Goal: Task Accomplishment & Management: Use online tool/utility

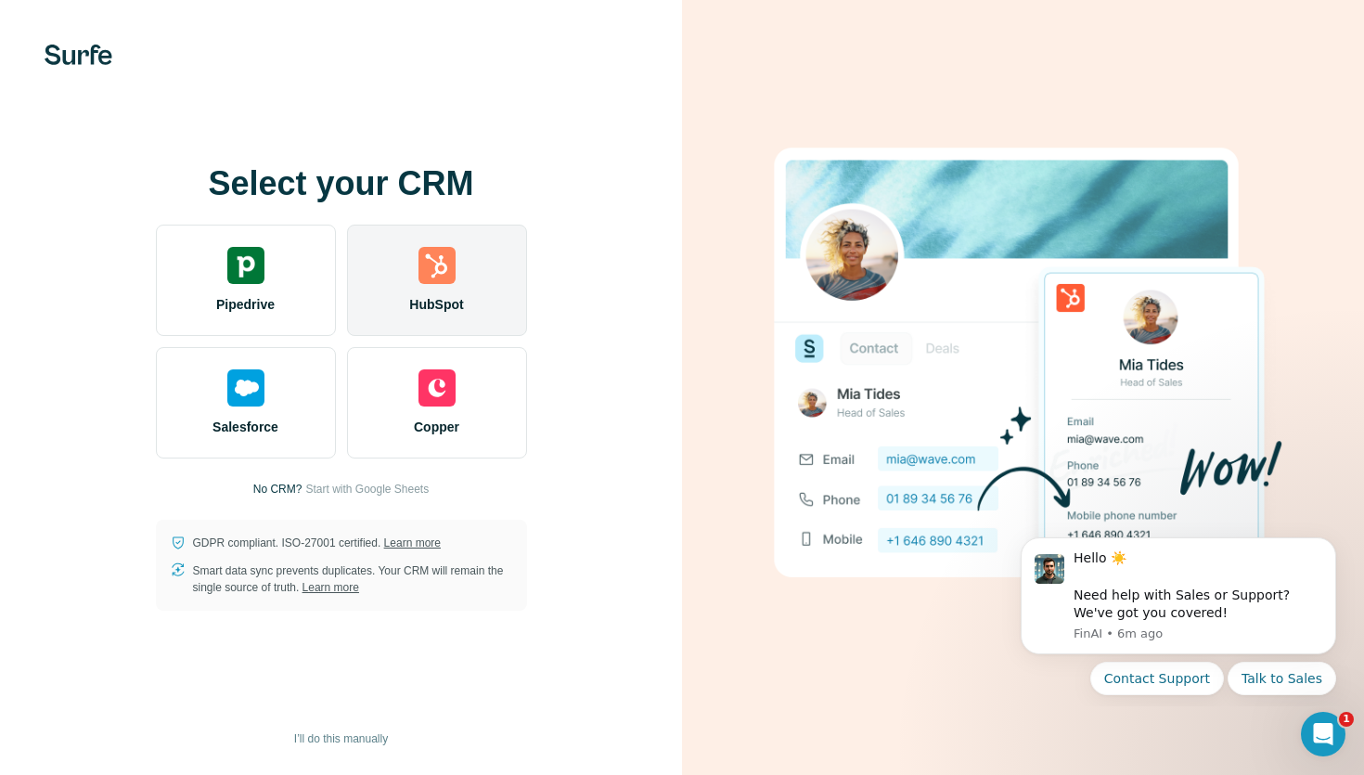
click at [437, 295] on span "HubSpot" at bounding box center [436, 304] width 54 height 19
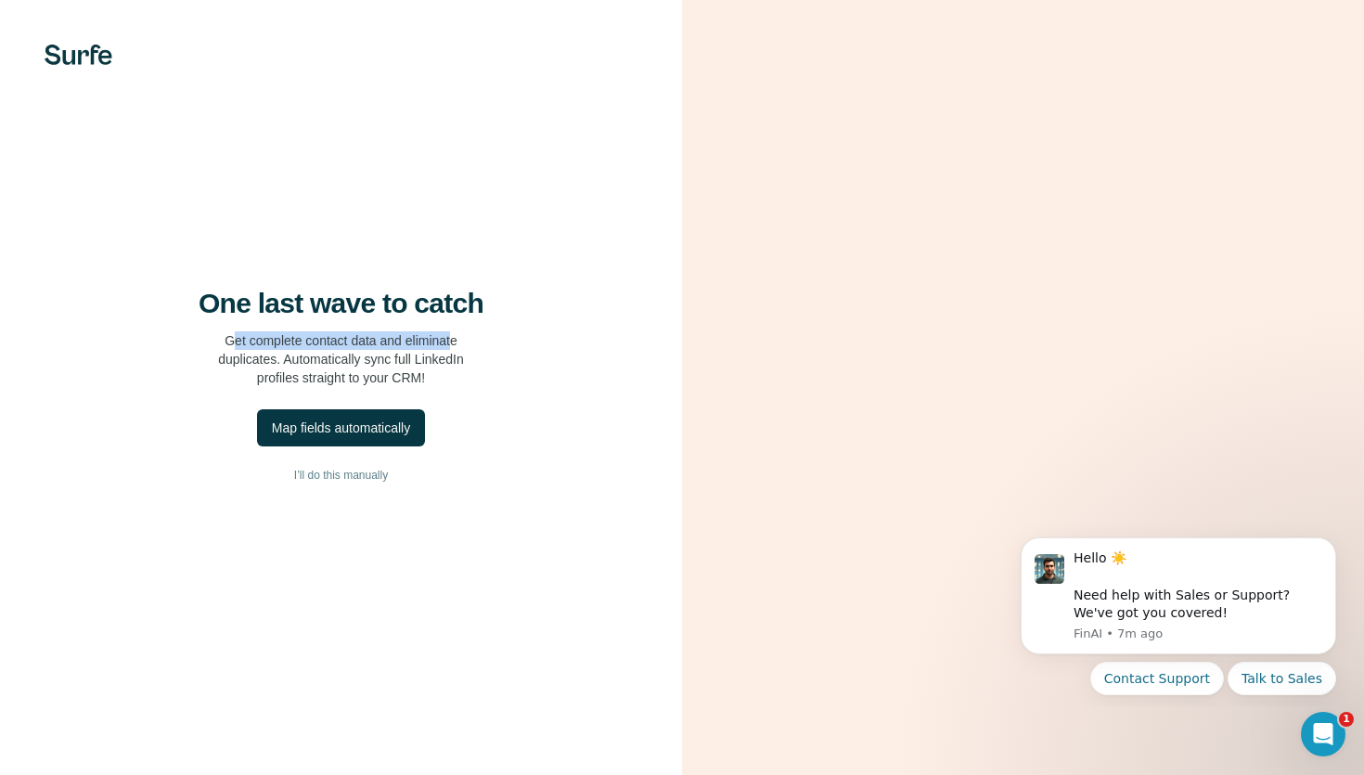
drag, startPoint x: 227, startPoint y: 339, endPoint x: 464, endPoint y: 341, distance: 236.6
click at [462, 341] on p "Get complete contact data and eliminate duplicates. Automatically sync full Lin…" at bounding box center [341, 359] width 246 height 56
click at [290, 356] on p "Get complete contact data and eliminate duplicates. Automatically sync full Lin…" at bounding box center [341, 359] width 246 height 56
drag, startPoint x: 384, startPoint y: 341, endPoint x: 444, endPoint y: 341, distance: 60.3
click at [442, 341] on p "Get complete contact data and eliminate duplicates. Automatically sync full Lin…" at bounding box center [341, 359] width 246 height 56
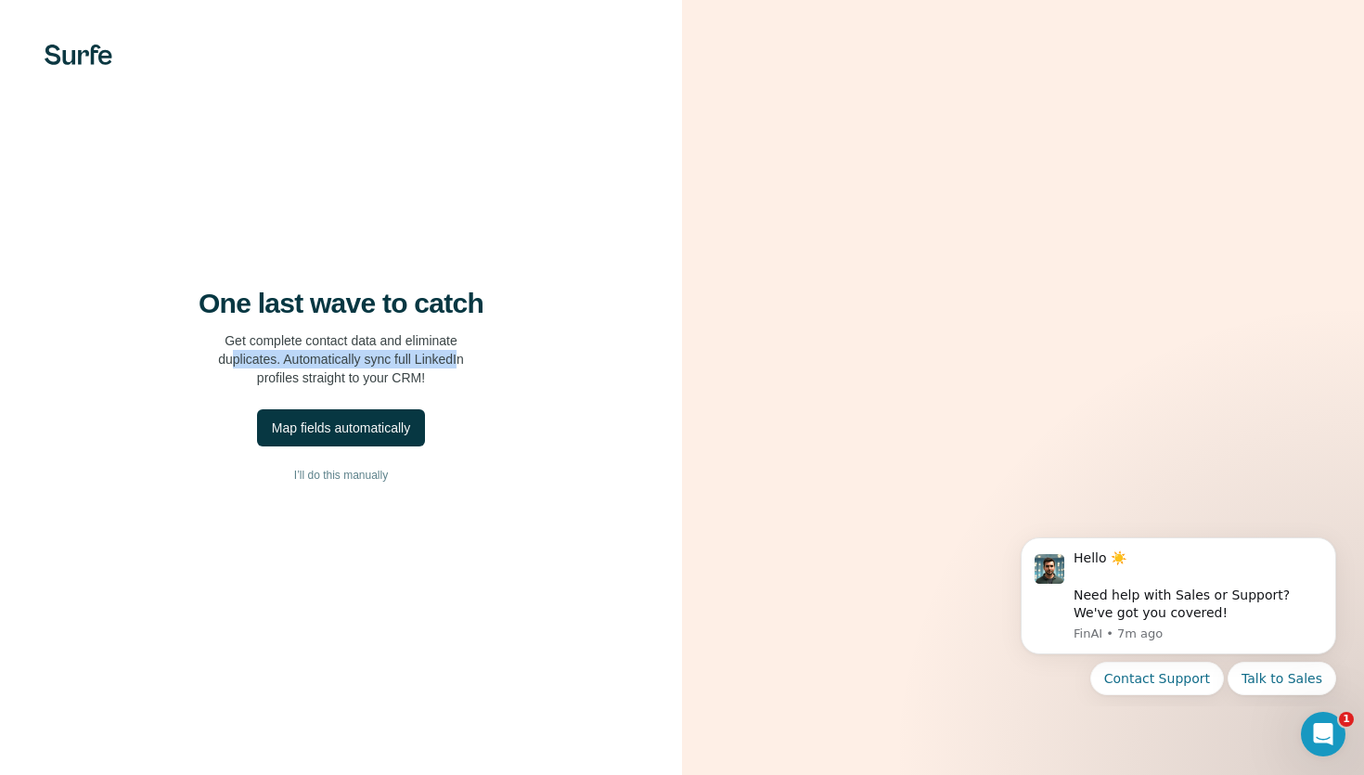
drag, startPoint x: 224, startPoint y: 360, endPoint x: 464, endPoint y: 362, distance: 240.3
click at [464, 361] on p "Get complete contact data and eliminate duplicates. Automatically sync full Lin…" at bounding box center [341, 359] width 246 height 56
drag, startPoint x: 264, startPoint y: 381, endPoint x: 423, endPoint y: 376, distance: 159.7
click at [423, 376] on p "Get complete contact data and eliminate duplicates. Automatically sync full Lin…" at bounding box center [341, 359] width 246 height 56
click at [418, 377] on p "Get complete contact data and eliminate duplicates. Automatically sync full Lin…" at bounding box center [341, 359] width 246 height 56
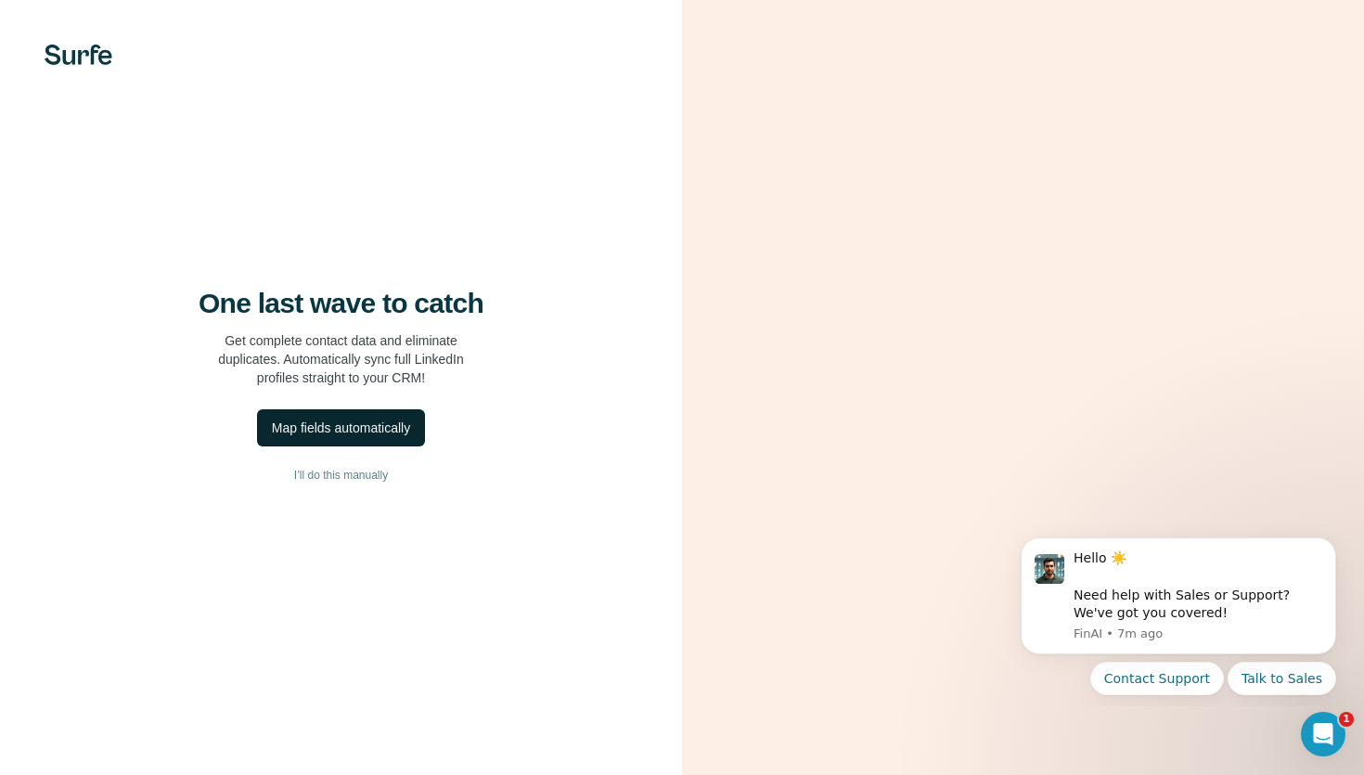
click at [335, 435] on div "Map fields automatically" at bounding box center [341, 427] width 138 height 19
